Goal: Task Accomplishment & Management: Use online tool/utility

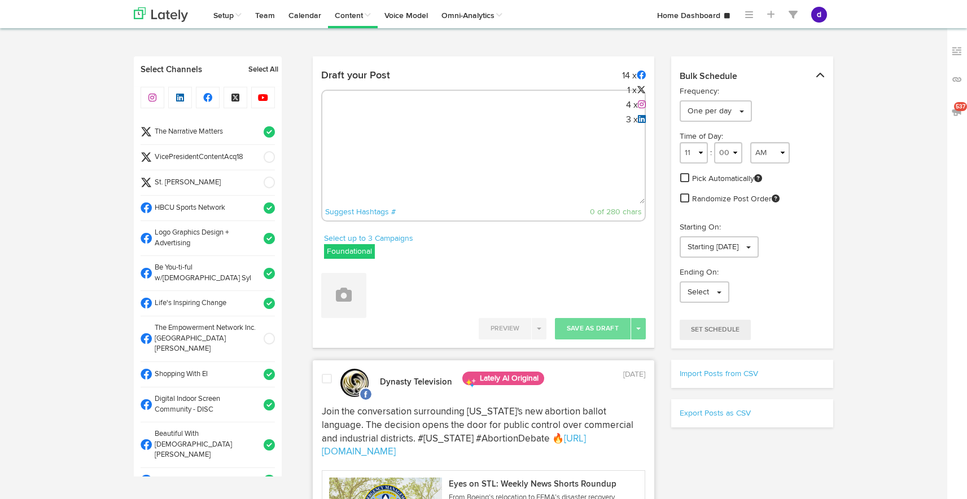
select select "9"
select select "31"
select select "11"
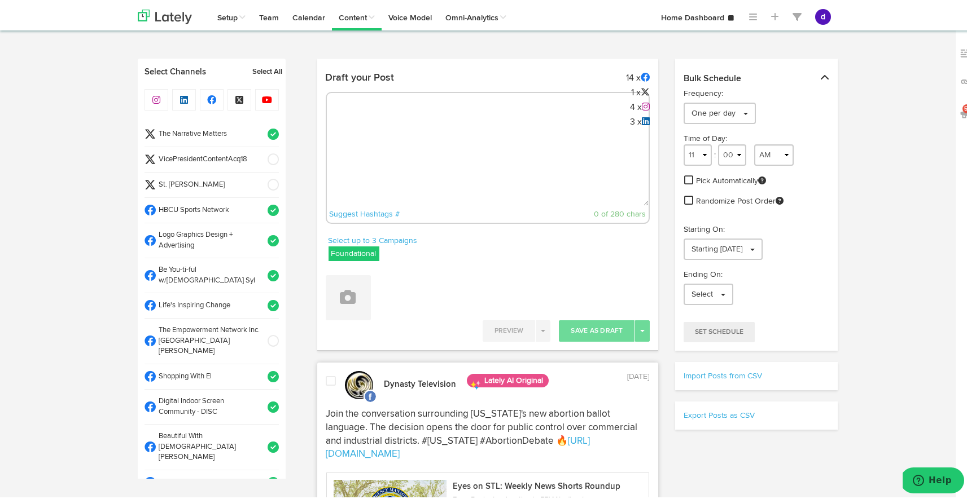
scroll to position [454, 0]
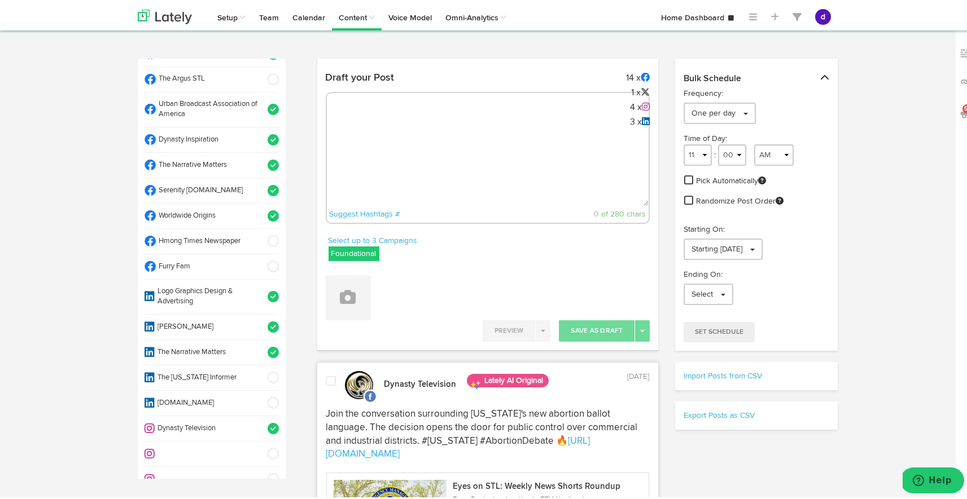
click at [499, 146] on textarea at bounding box center [488, 166] width 322 height 74
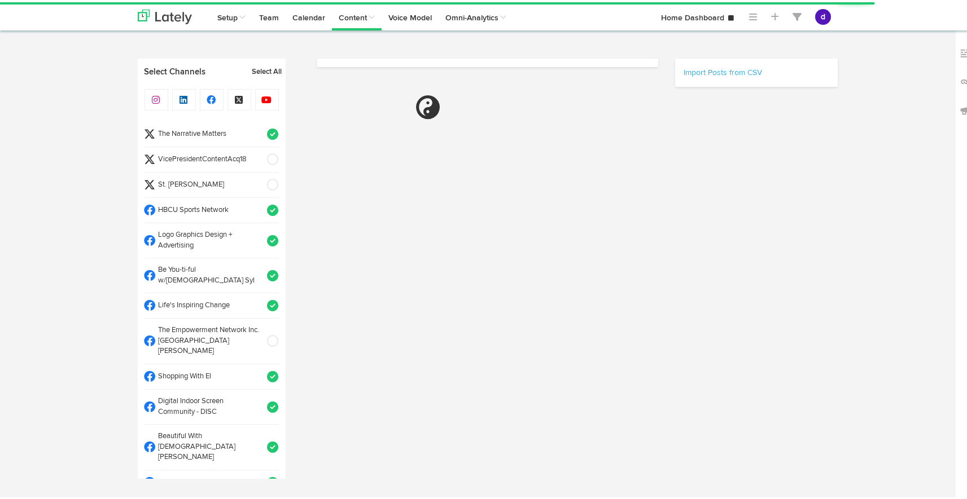
select select "10"
select select "13"
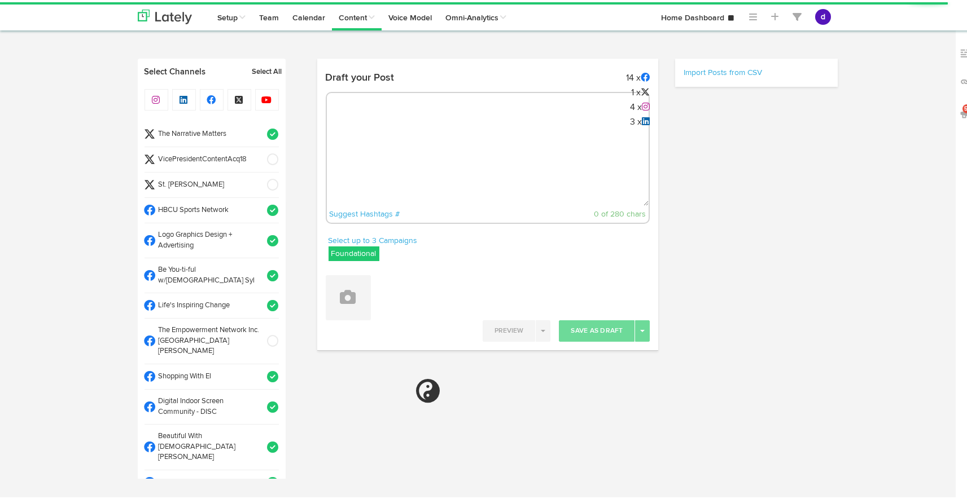
click at [387, 130] on textarea at bounding box center [488, 166] width 322 height 74
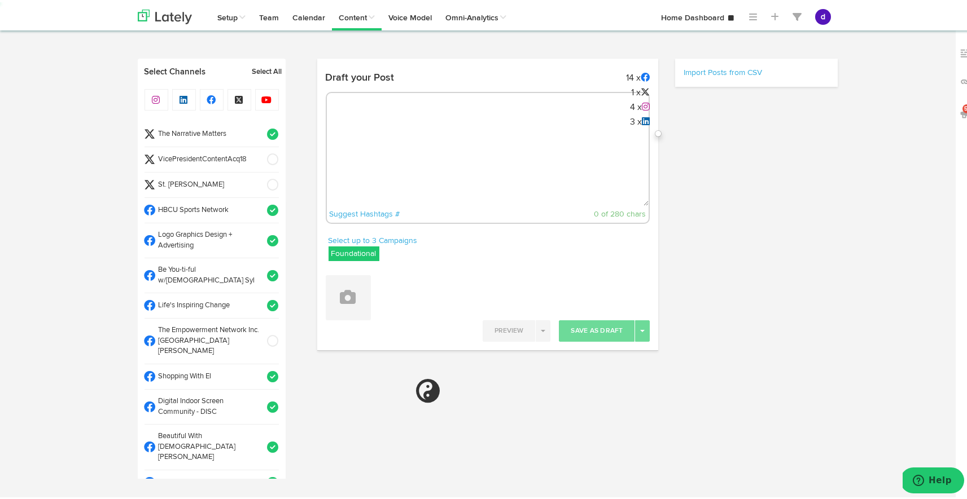
paste textarea "ARGUS News. Now. E News [DATE] ArchWell Health expands in [GEOGRAPHIC_DATA][PER…"
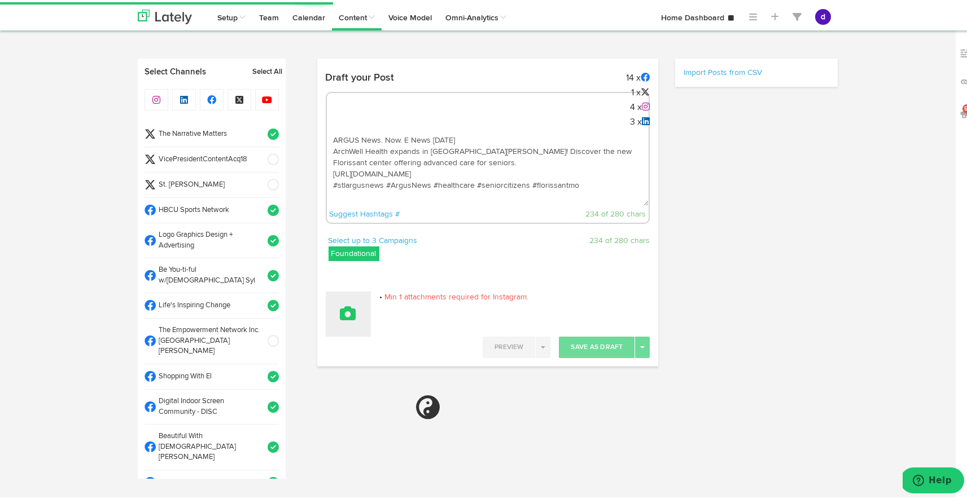
type textarea "ARGUS News. Now. E News October 1 ArchWell Health expands in St. Louis! Discove…"
click at [359, 302] on button at bounding box center [348, 311] width 45 height 45
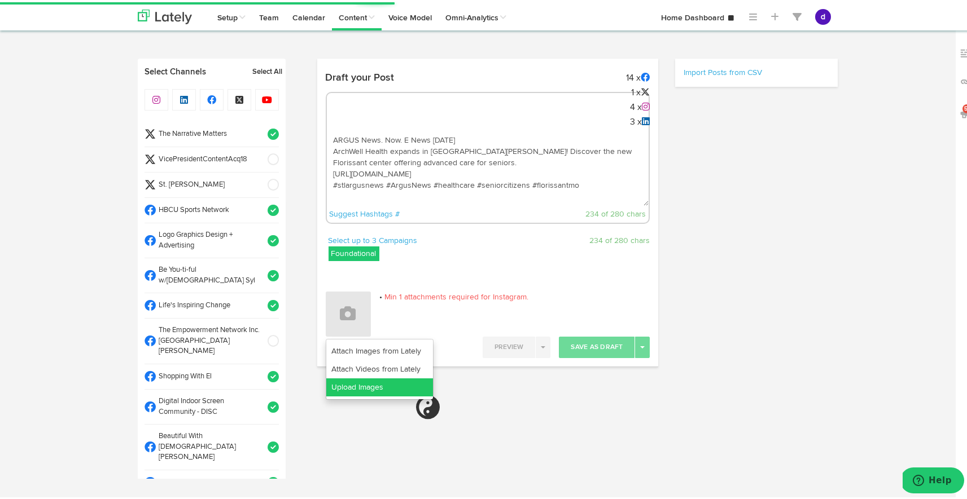
click at [374, 386] on link "Upload Images" at bounding box center [379, 385] width 107 height 18
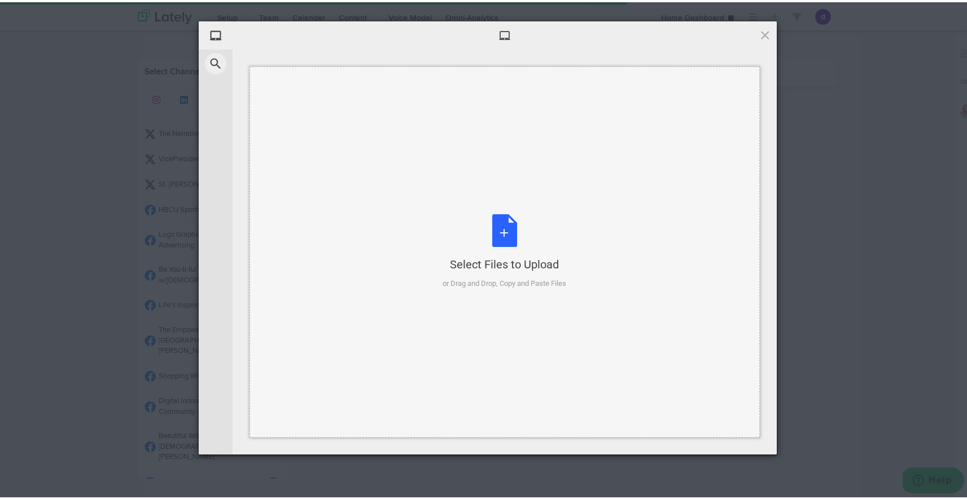
click at [507, 230] on div "Select Files to Upload or Drag and Drop, Copy and Paste Files" at bounding box center [505, 249] width 124 height 75
select select "11"
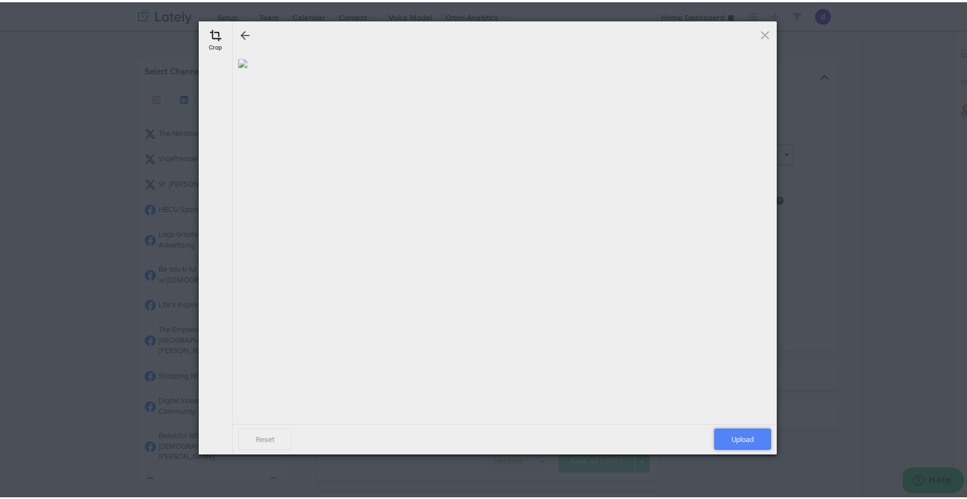
click at [727, 434] on span "Upload" at bounding box center [742, 437] width 57 height 21
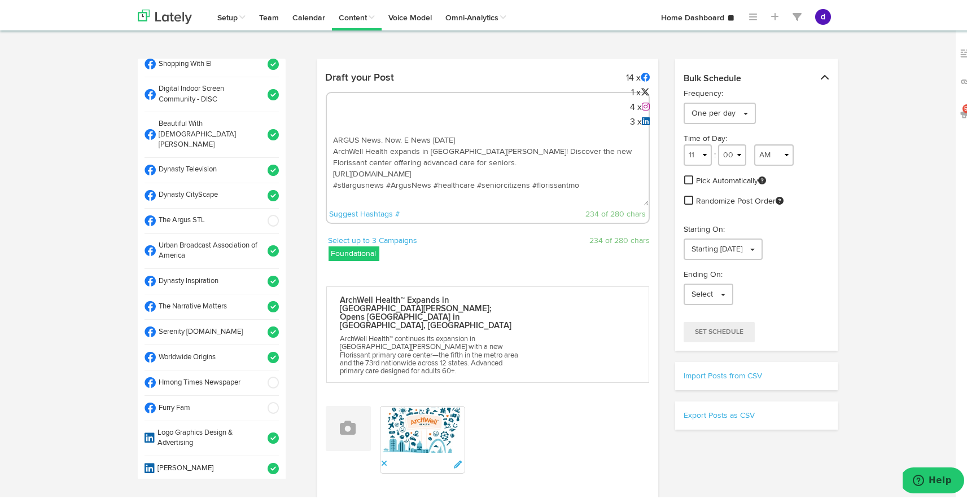
scroll to position [317, 0]
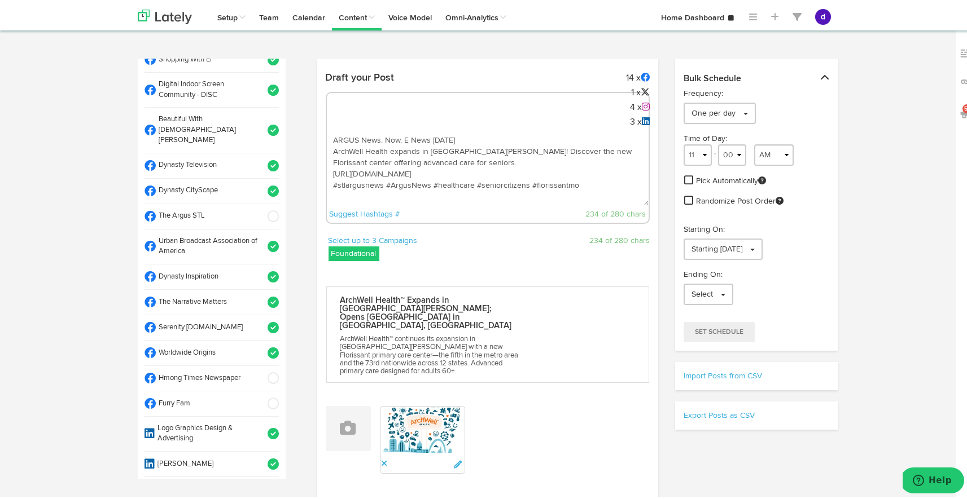
click at [260, 345] on span at bounding box center [269, 350] width 19 height 11
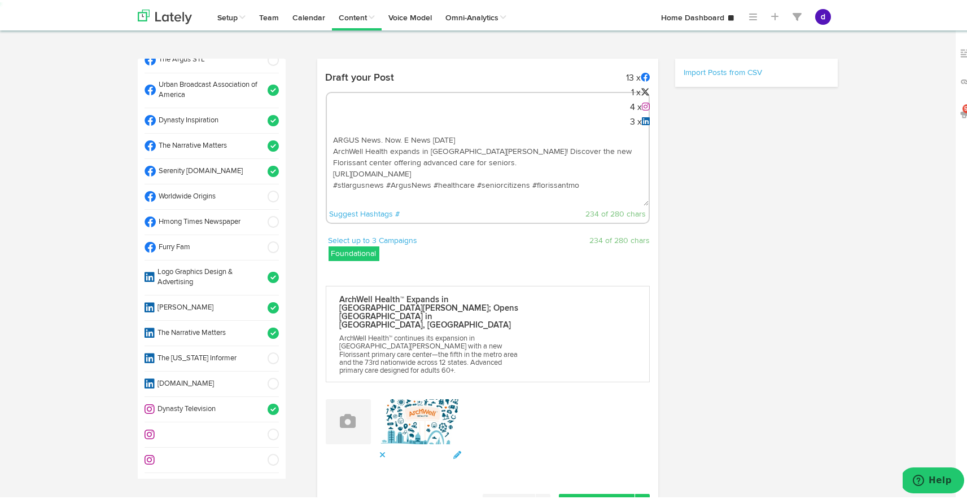
select select "11"
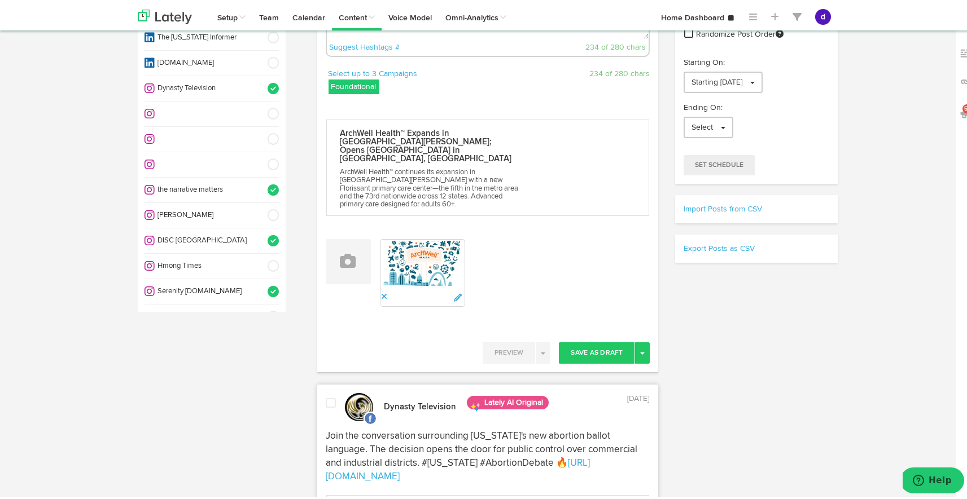
scroll to position [202, 0]
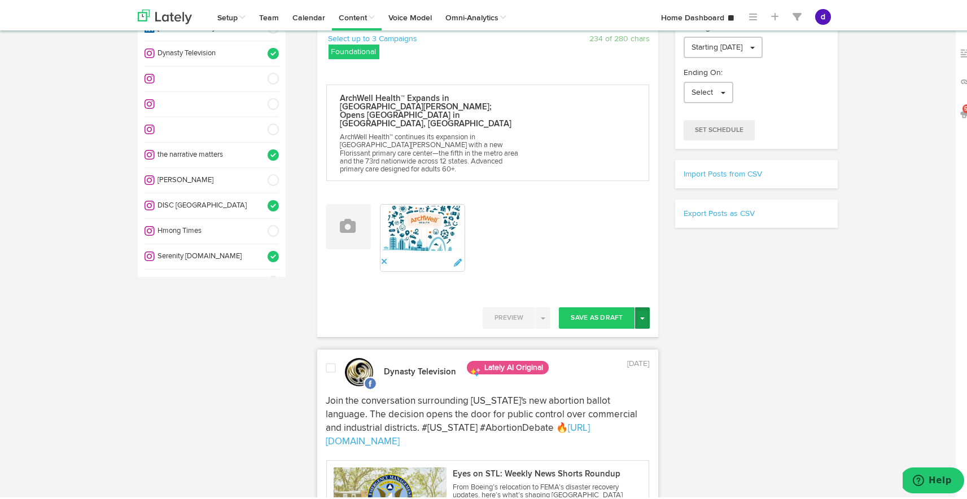
click at [635, 305] on button "Toggle Dropdown" at bounding box center [642, 315] width 15 height 21
click at [590, 403] on link "Post Now" at bounding box center [602, 412] width 93 height 18
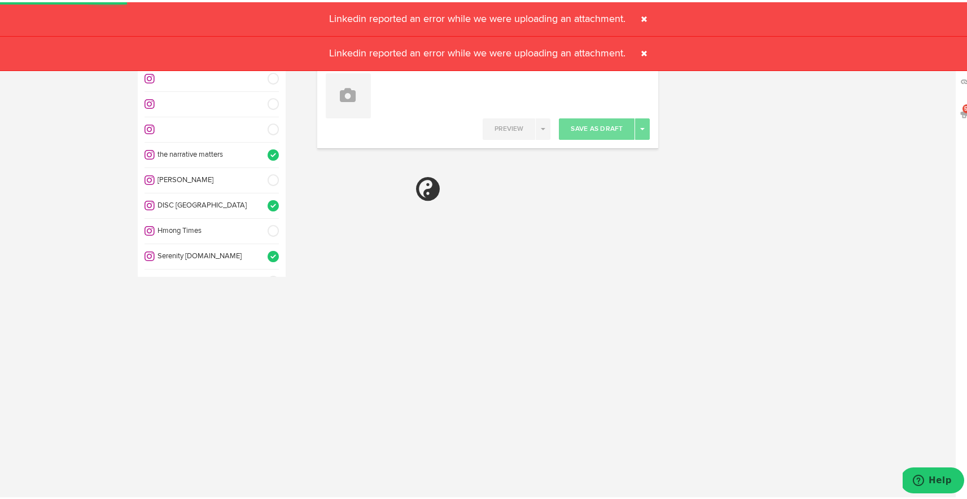
select select "11"
